Goal: Navigation & Orientation: Find specific page/section

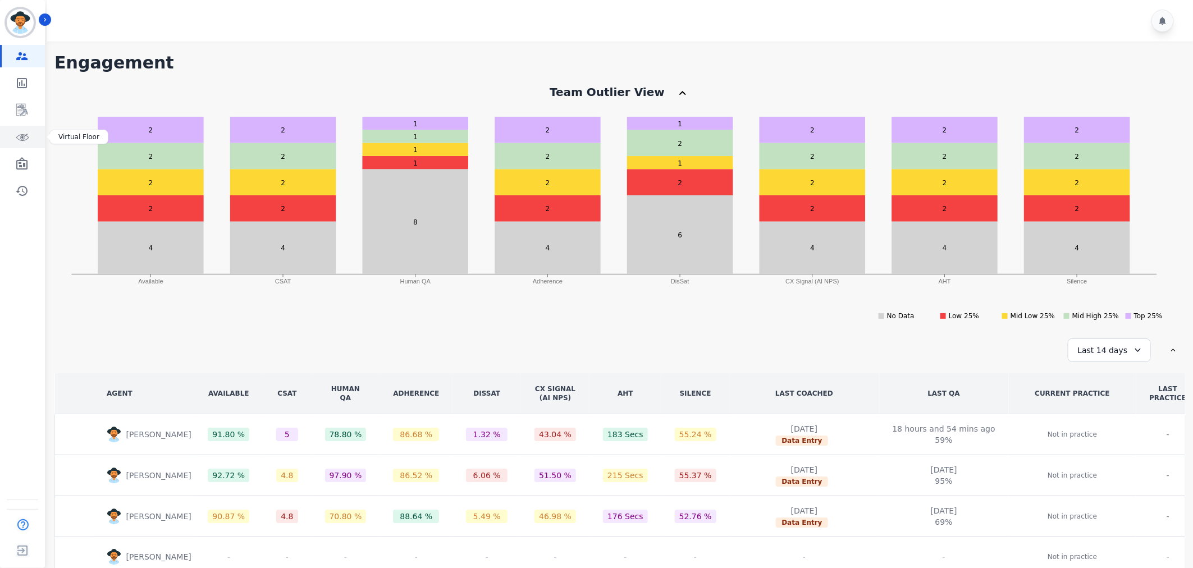
click at [21, 143] on icon "Sidebar" at bounding box center [21, 136] width 13 height 13
